Goal: Information Seeking & Learning: Stay updated

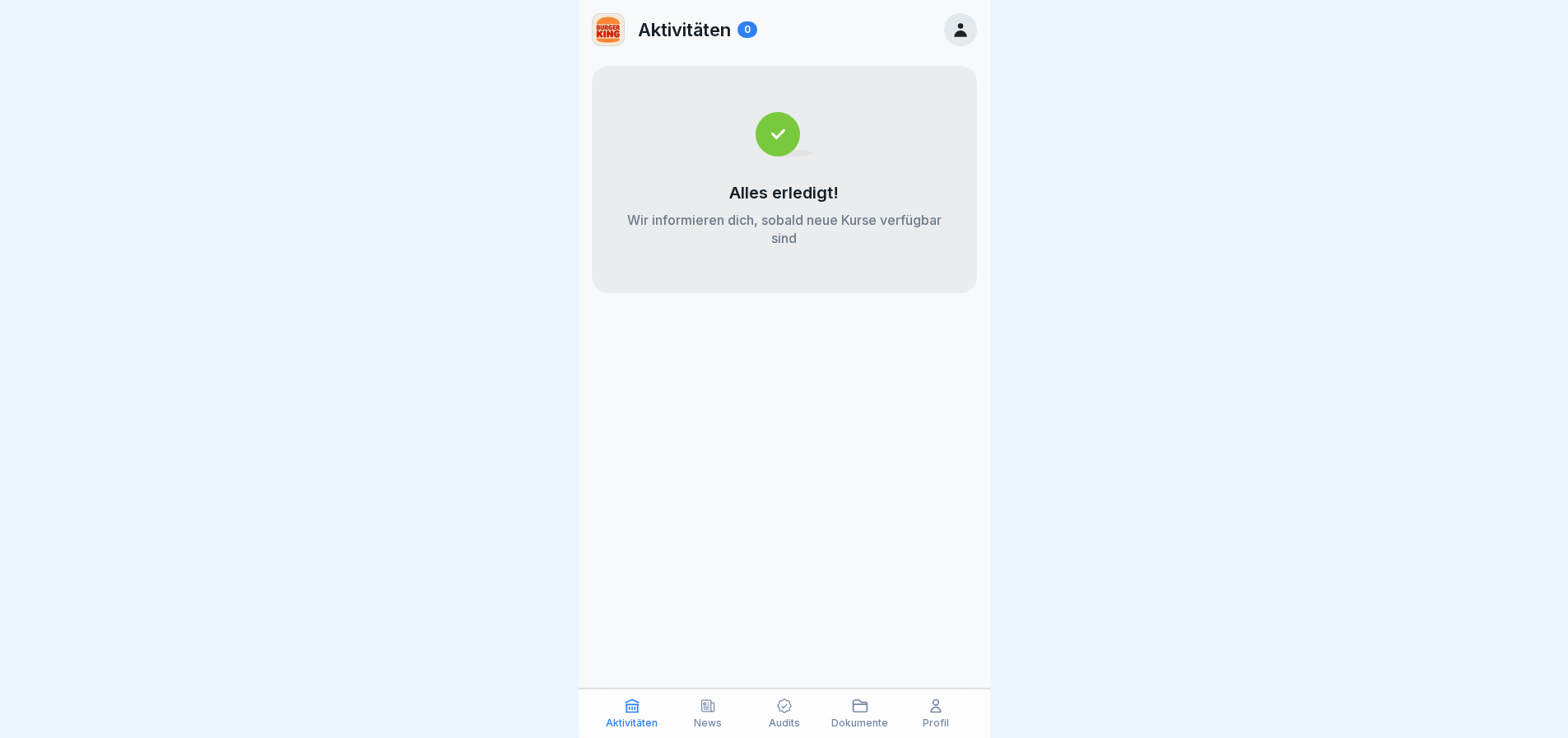
click at [932, 718] on p "Profil" at bounding box center [936, 722] width 27 height 12
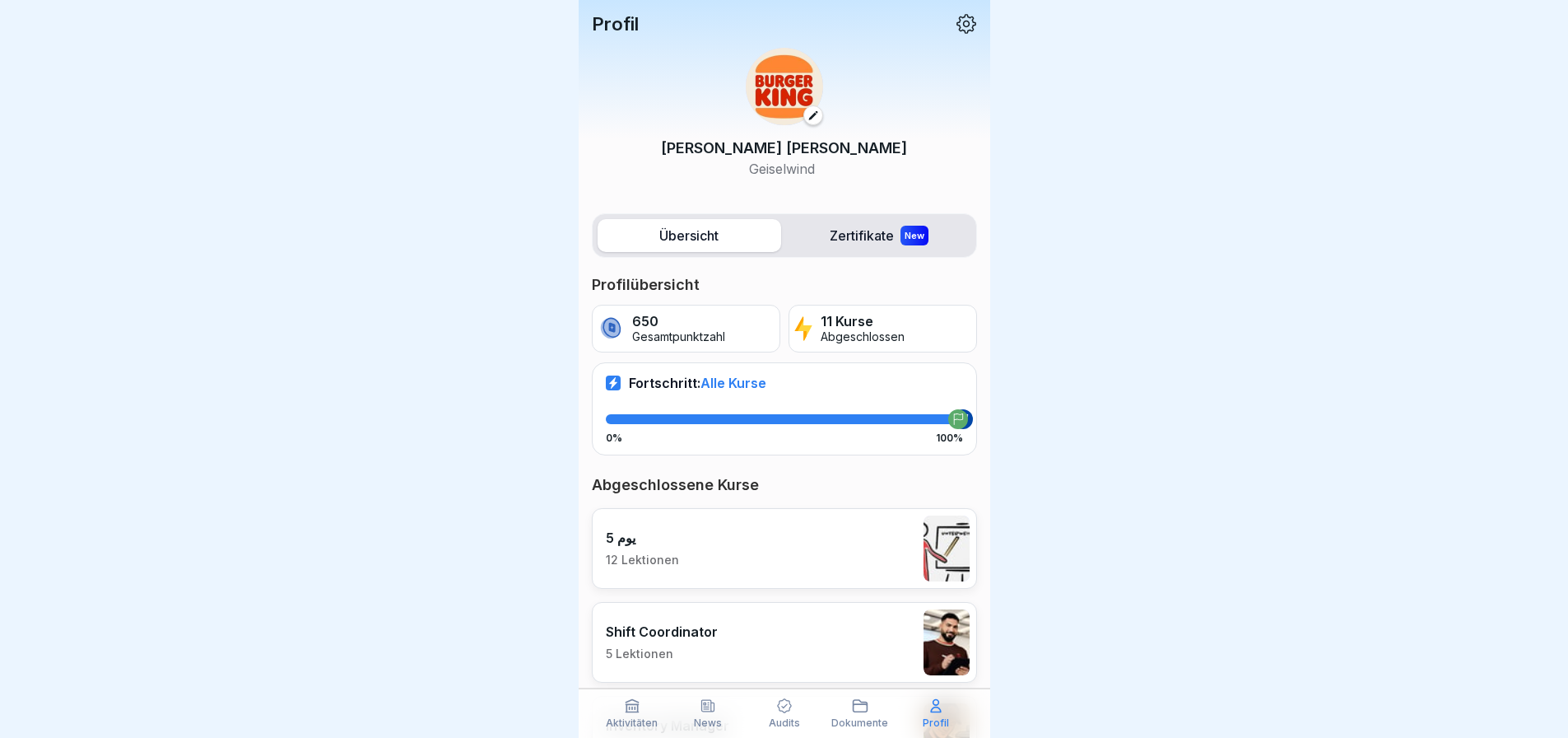
click at [654, 716] on div "Aktivitäten" at bounding box center [632, 713] width 67 height 31
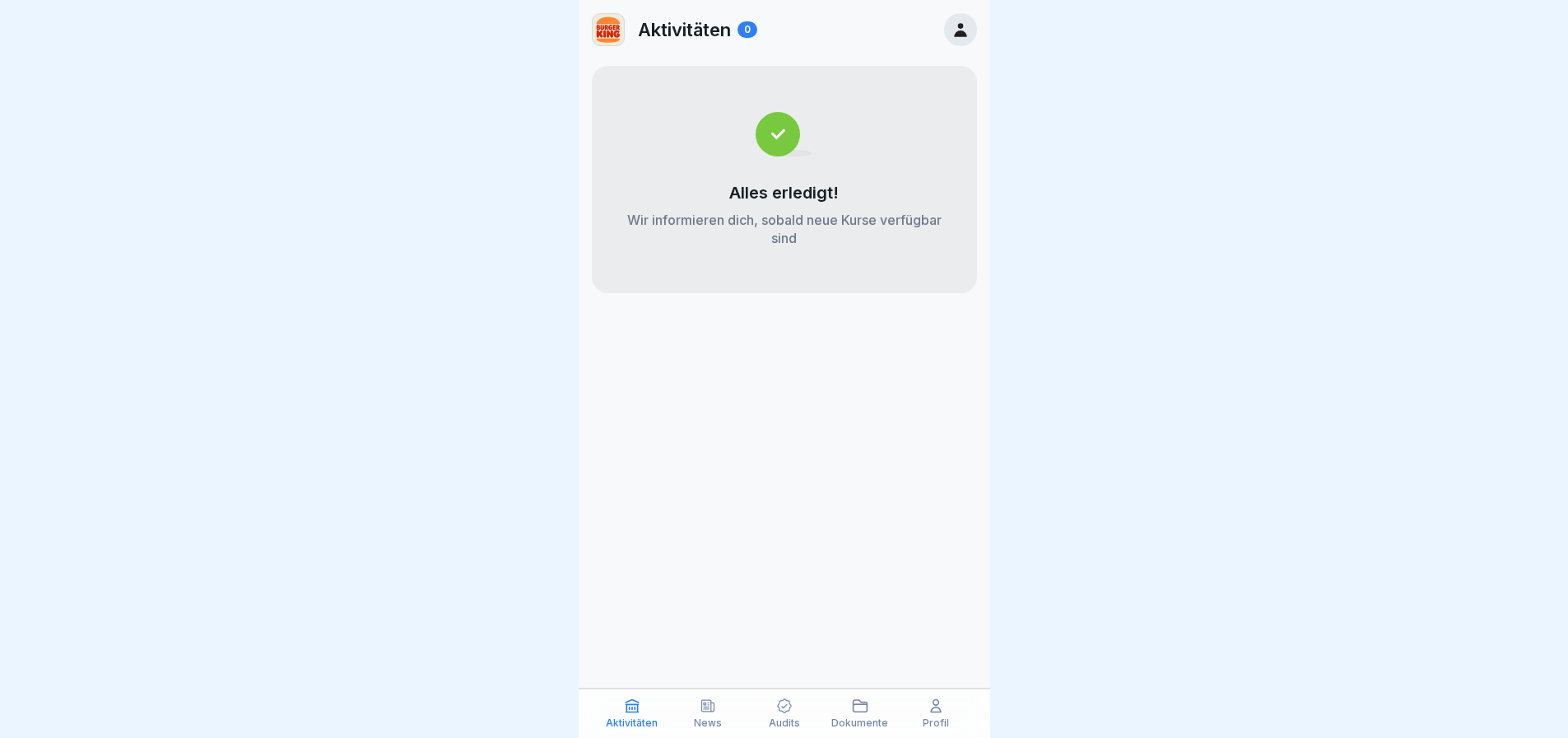
scroll to position [12, 0]
click at [705, 700] on icon at bounding box center [708, 706] width 12 height 12
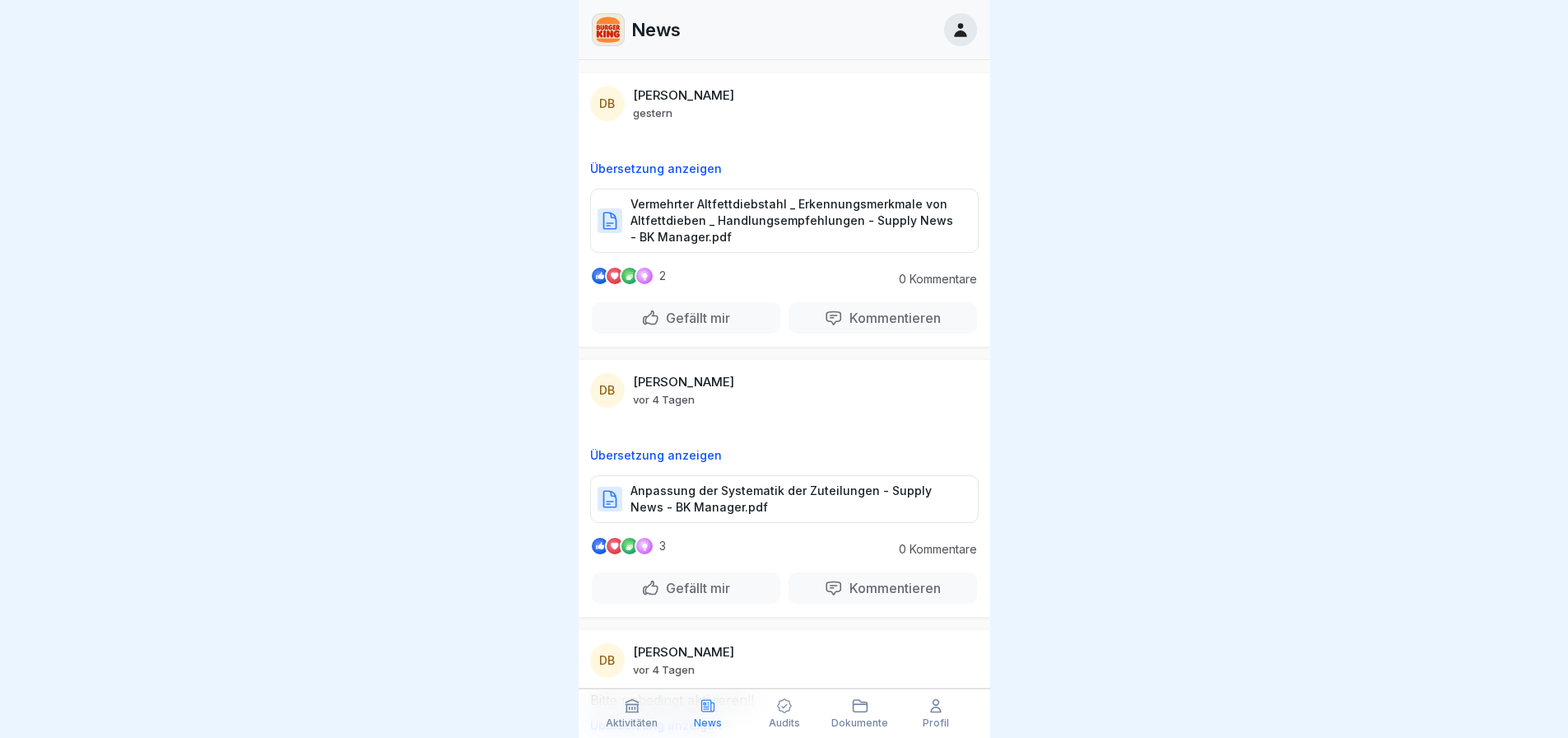
click at [699, 213] on p "Vermehrter Altfettdiebstahl _ Erkennungsmerkmale von Altfettdieben _ Handlungse…" at bounding box center [795, 221] width 331 height 50
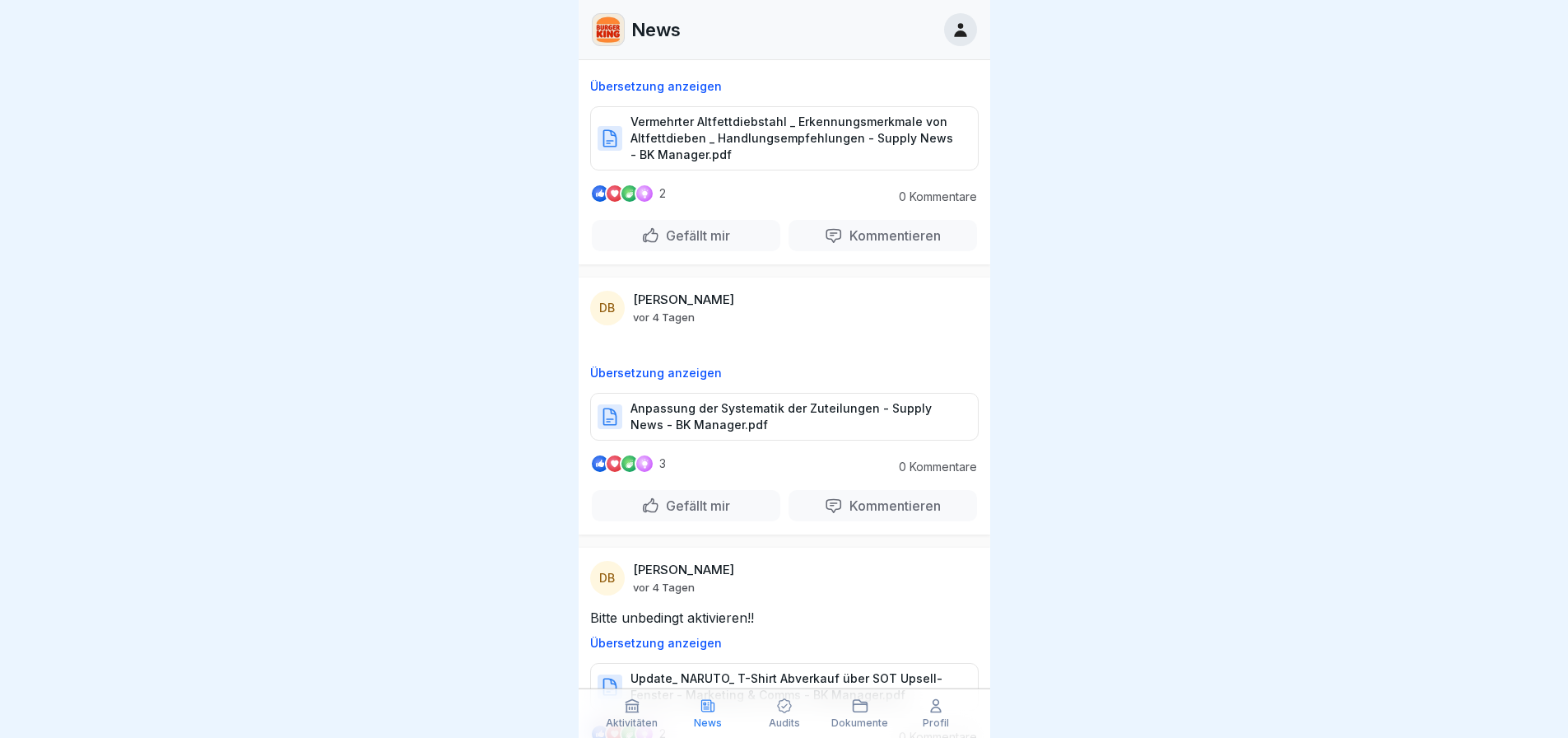
click at [757, 420] on p "Anpassung der Systematik der Zuteilungen - Supply News - BK Manager.pdf" at bounding box center [795, 416] width 331 height 33
